Goal: Task Accomplishment & Management: Manage account settings

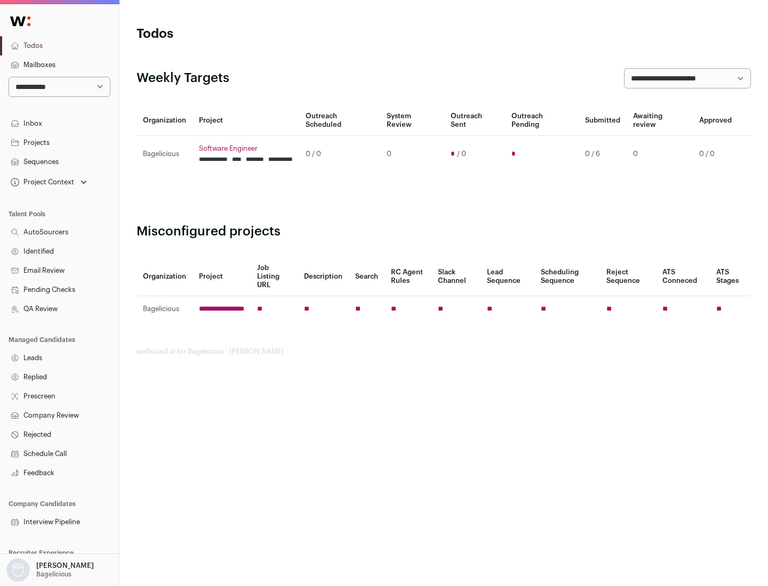
click at [59, 142] on link "Projects" at bounding box center [59, 142] width 119 height 19
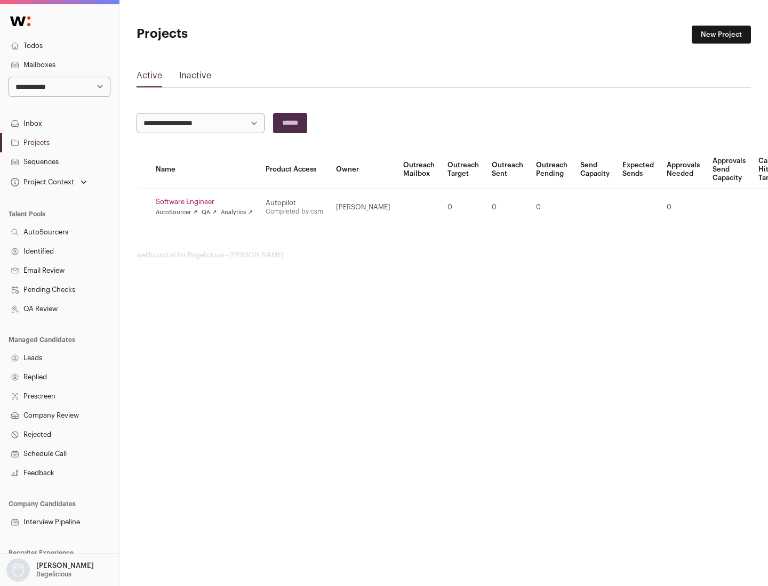
click at [207, 202] on link "Software Engineer" at bounding box center [204, 202] width 97 height 9
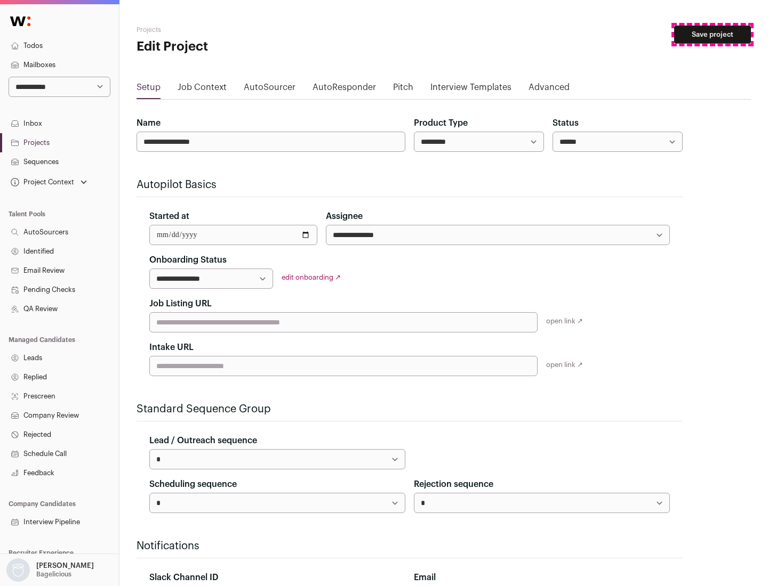
click at [712, 35] on button "Save project" at bounding box center [712, 35] width 77 height 18
